Goal: Transaction & Acquisition: Purchase product/service

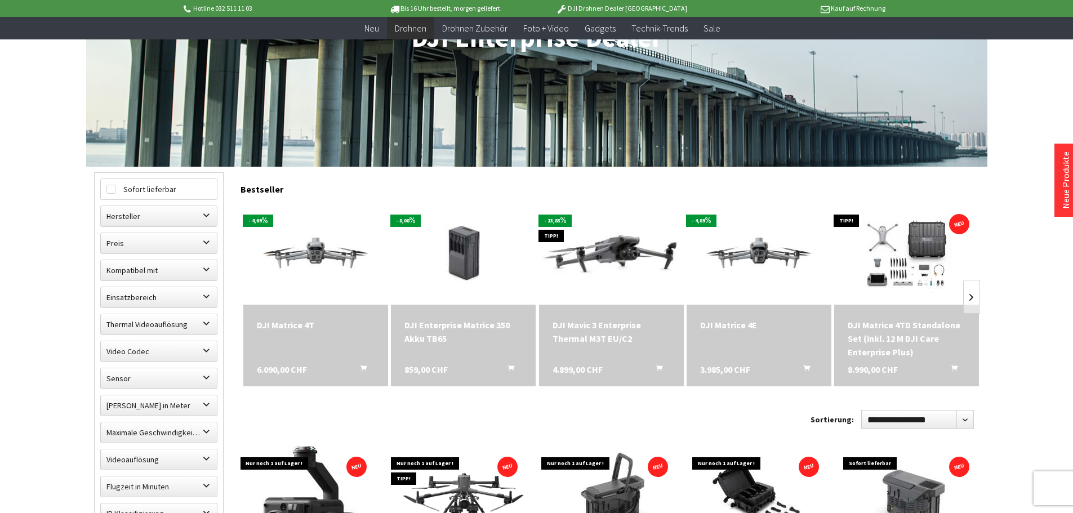
scroll to position [169, 0]
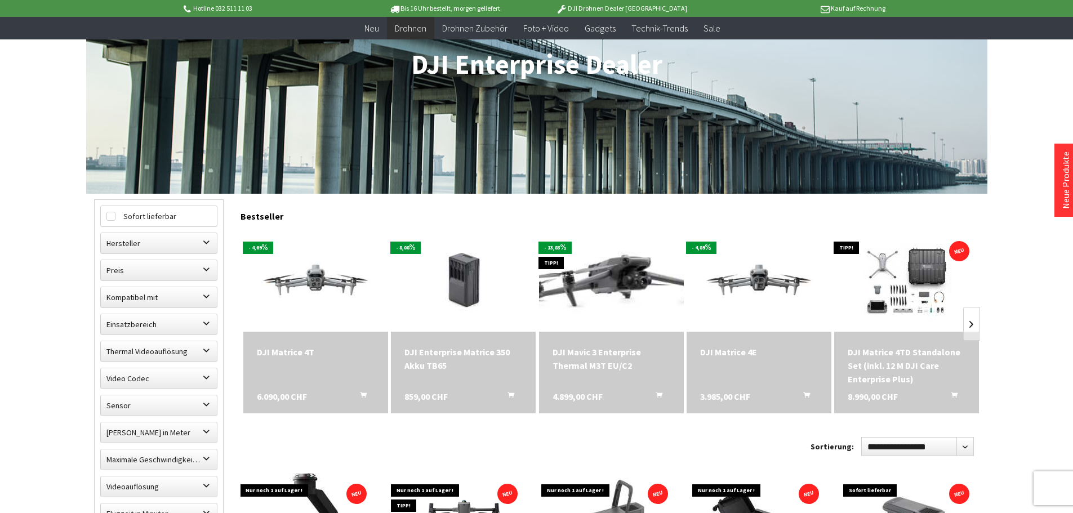
click at [623, 276] on img at bounding box center [611, 282] width 203 height 128
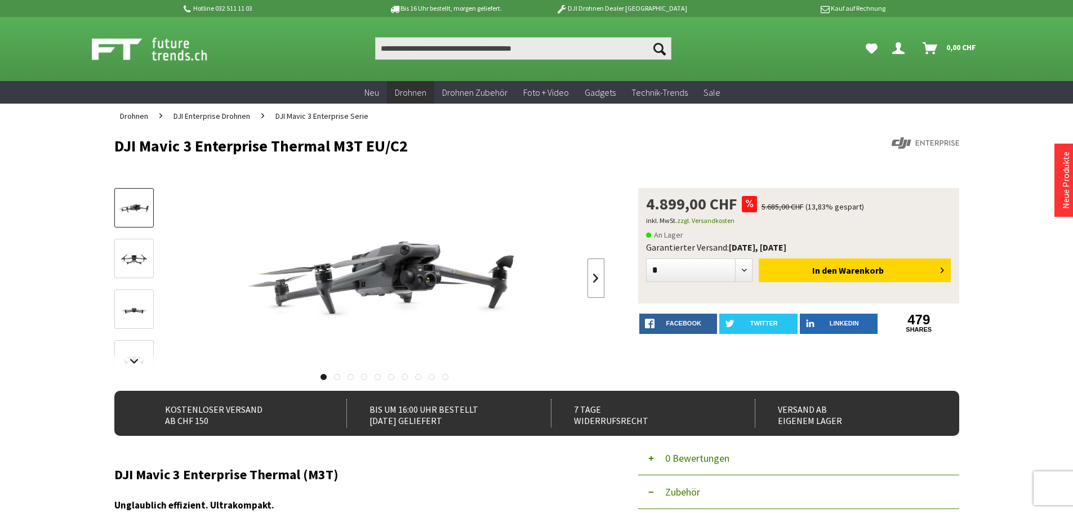
click at [596, 281] on link at bounding box center [596, 278] width 17 height 39
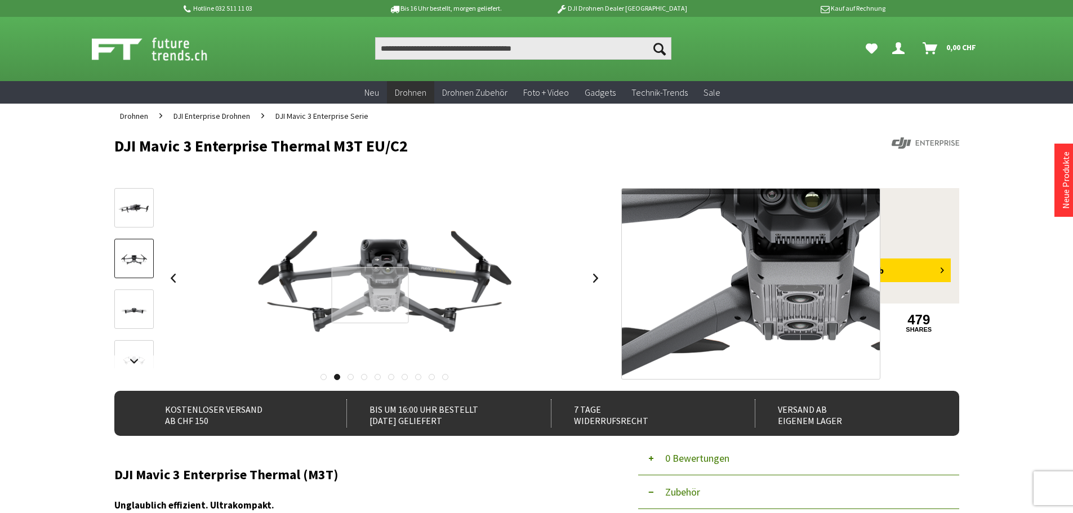
click at [370, 295] on div at bounding box center [370, 295] width 77 height 57
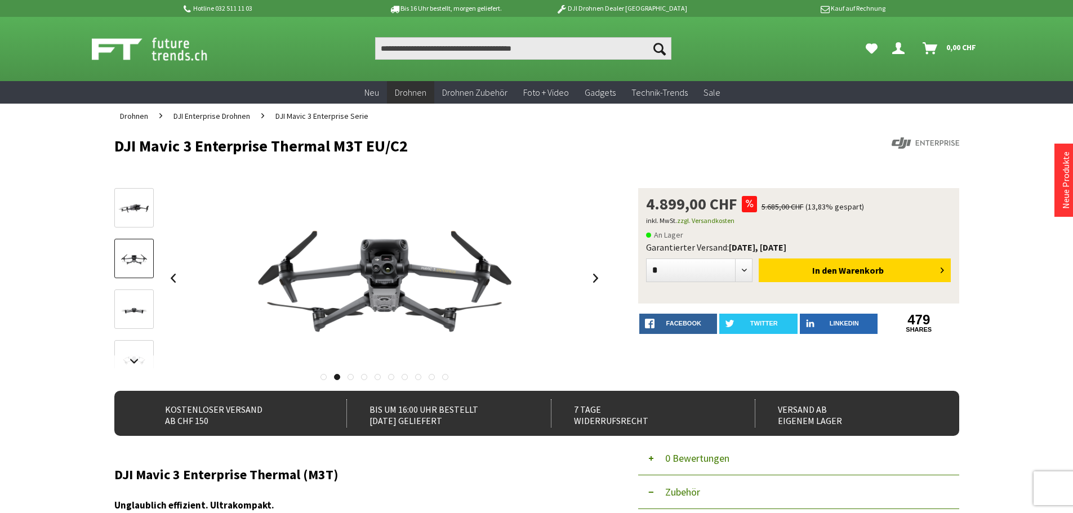
click at [351, 376] on link at bounding box center [351, 377] width 6 height 6
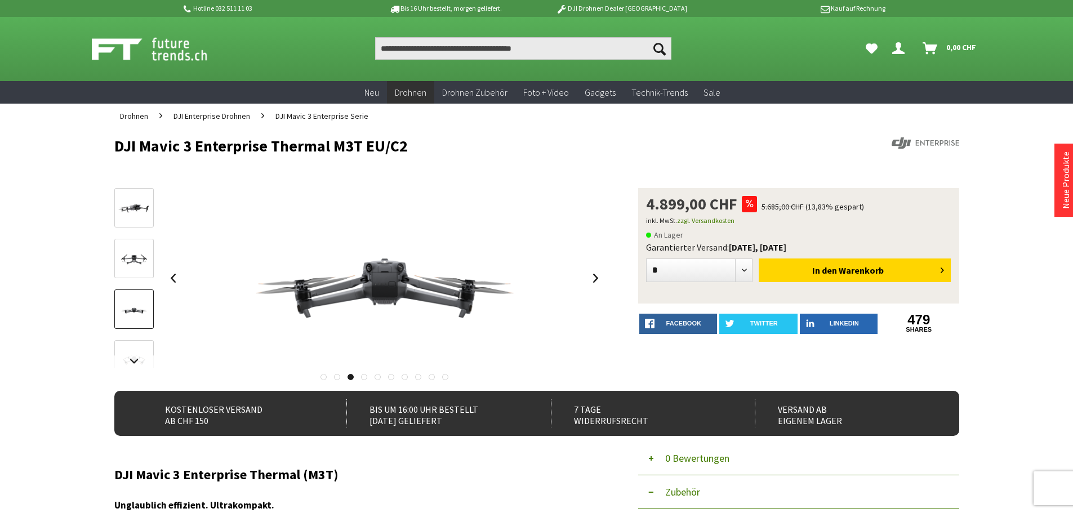
click at [323, 376] on link at bounding box center [324, 377] width 6 height 6
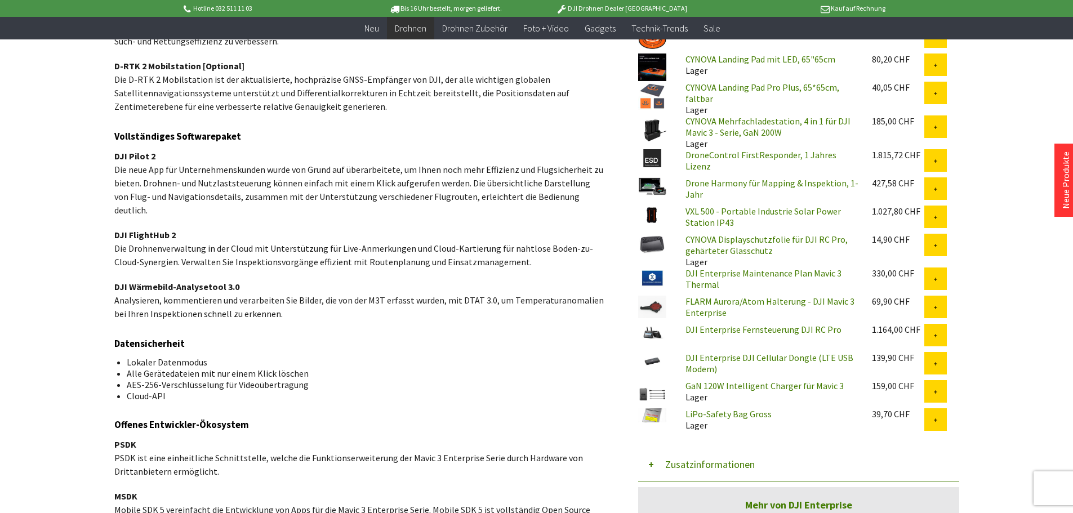
scroll to position [1352, 0]
